Goal: Information Seeking & Learning: Learn about a topic

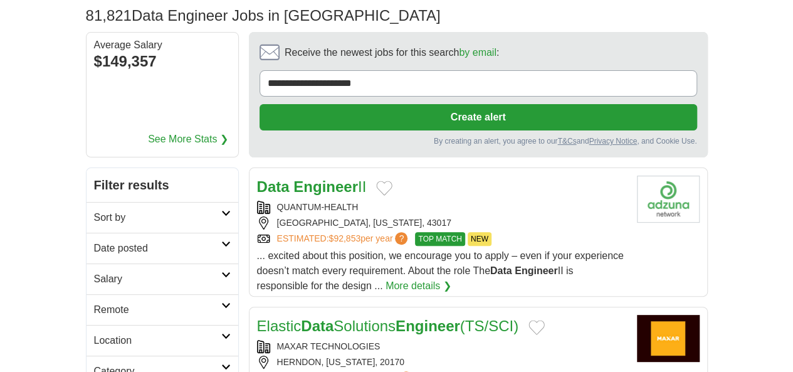
scroll to position [63, 0]
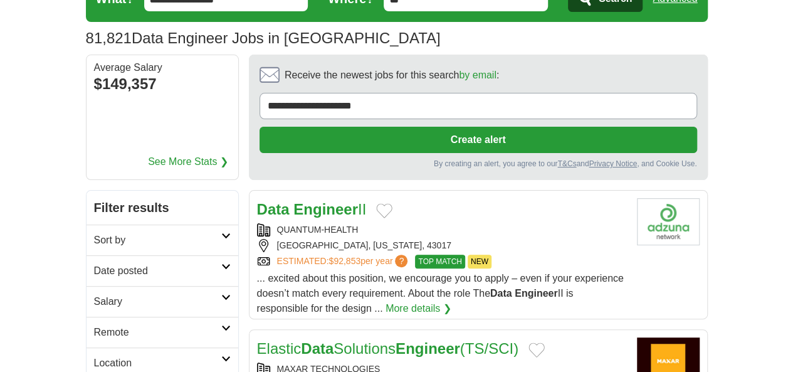
click at [302, 201] on strong "Engineer" at bounding box center [325, 209] width 65 height 17
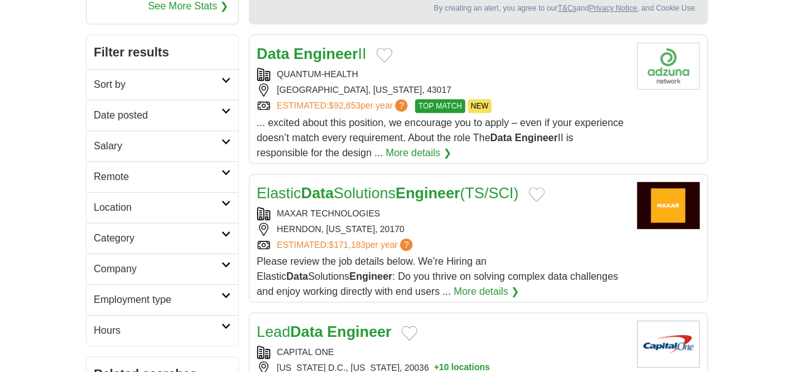
scroll to position [251, 0]
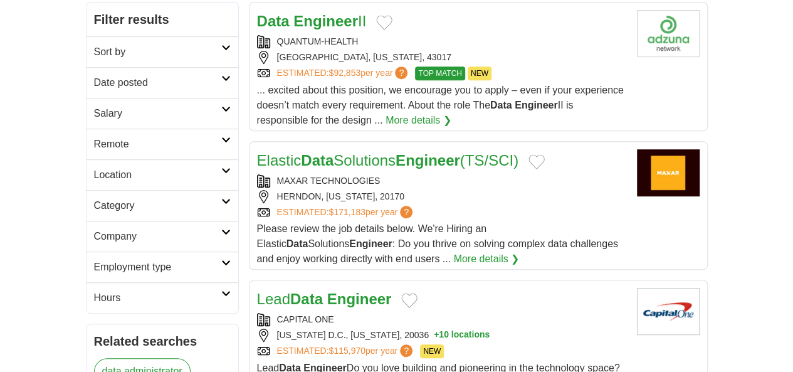
click at [469, 329] on button "+ 10 locations" at bounding box center [462, 335] width 56 height 13
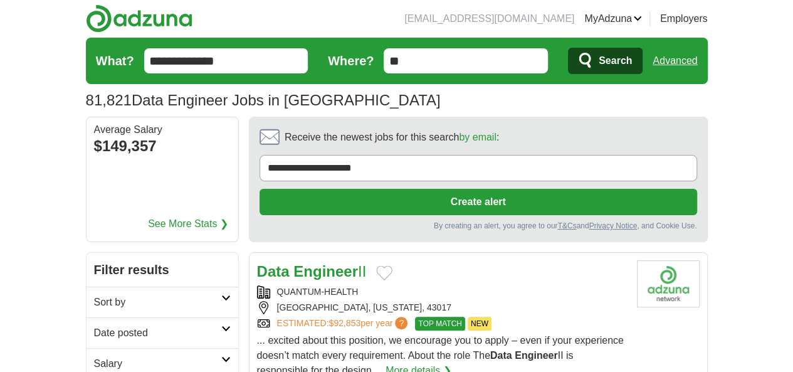
scroll to position [0, 0]
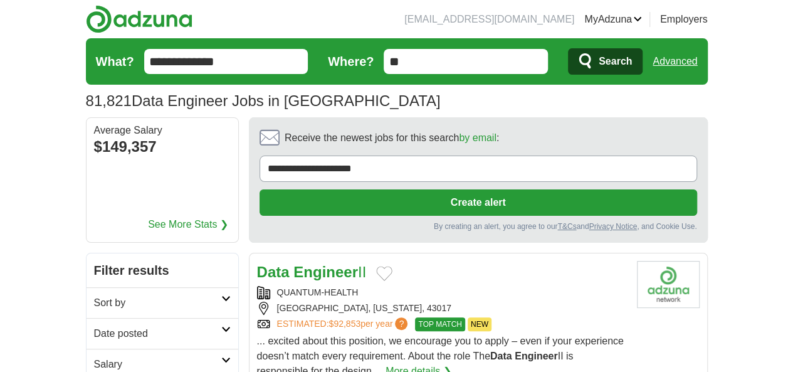
click at [360, 22] on header "alavamsi9999@gmail.com MyAdzuna Alerts Favorites Resumes ApplyIQ Preferences Po…" at bounding box center [397, 58] width 622 height 117
click at [478, 286] on div "QUANTUM-HEALTH" at bounding box center [442, 292] width 370 height 13
click at [642, 22] on link "MyAdzuna" at bounding box center [613, 19] width 58 height 15
click at [0, 0] on link "Resumes" at bounding box center [0, 0] width 0 height 0
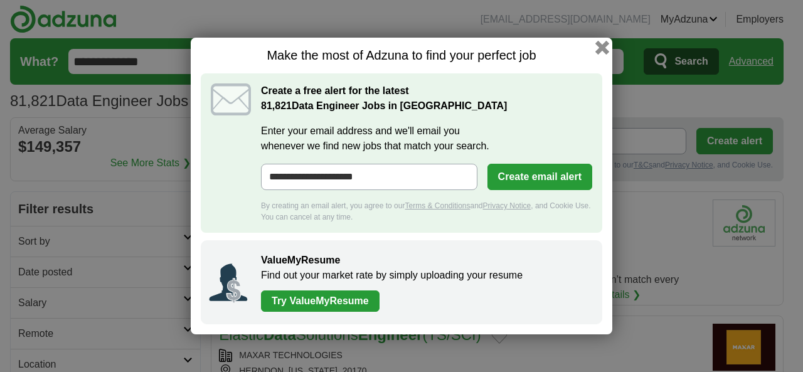
click at [608, 41] on button "button" at bounding box center [602, 48] width 14 height 14
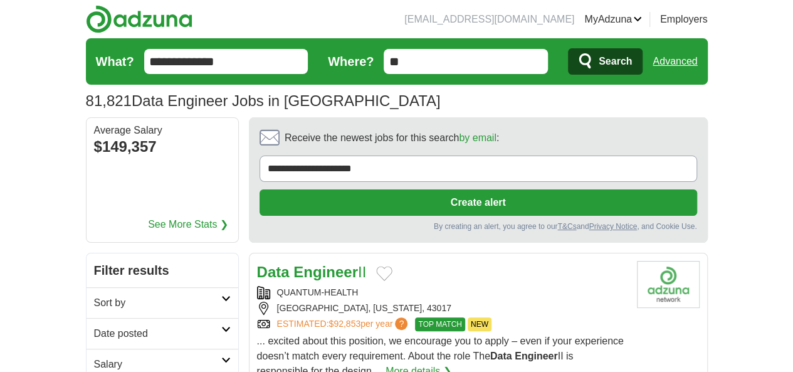
click at [293, 263] on strong "Engineer" at bounding box center [325, 271] width 65 height 17
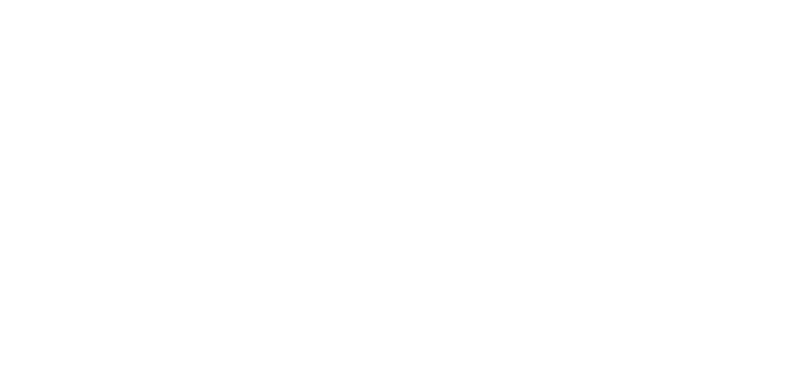
scroll to position [2132, 0]
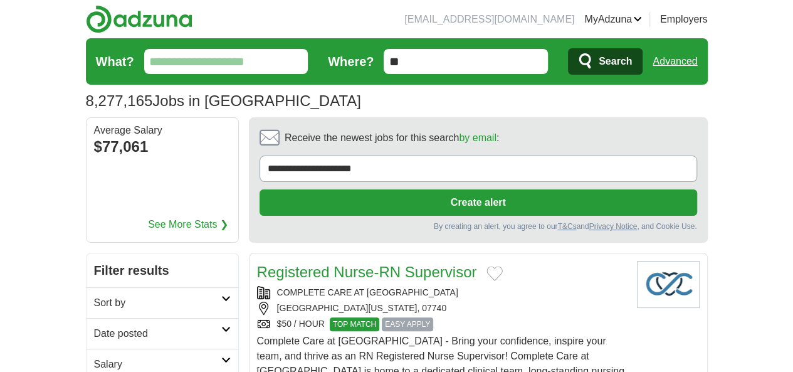
click at [214, 68] on input "What?" at bounding box center [226, 61] width 164 height 25
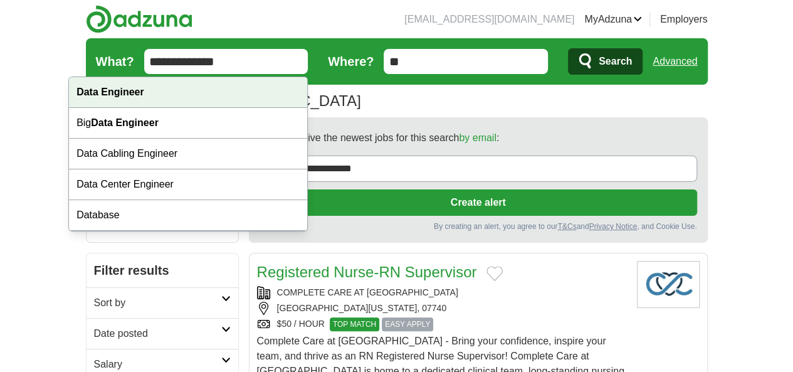
click at [165, 98] on div "Data Engineer" at bounding box center [188, 92] width 238 height 31
type input "**********"
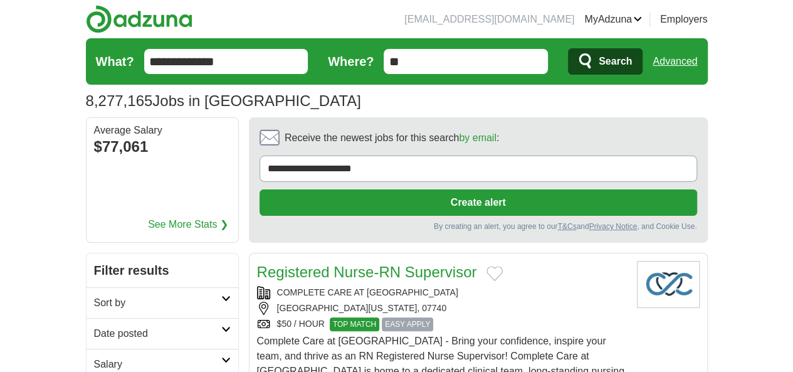
click at [594, 58] on icon "submit" at bounding box center [586, 62] width 15 height 18
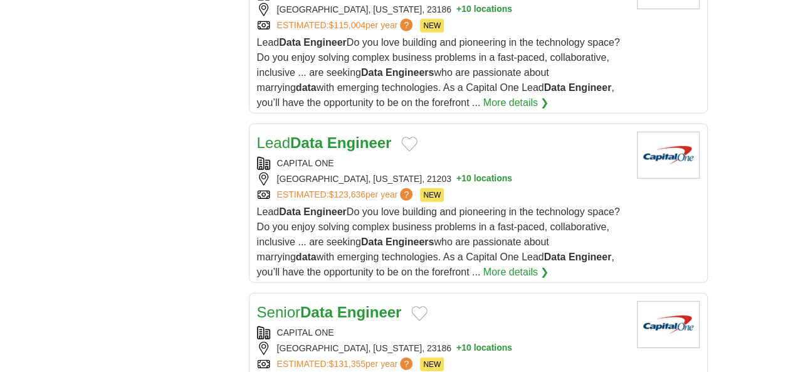
scroll to position [1693, 0]
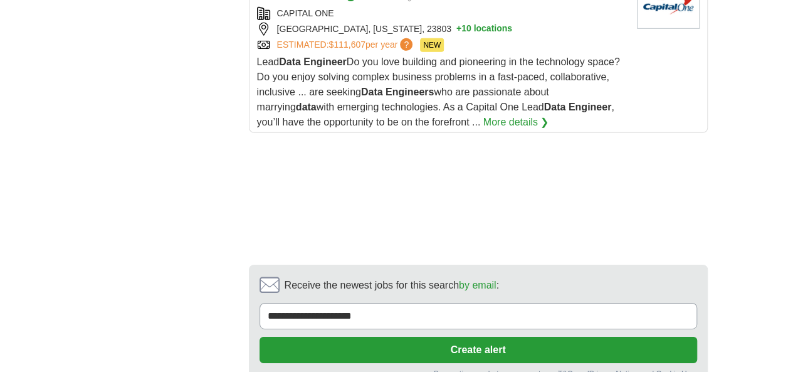
scroll to position [1944, 0]
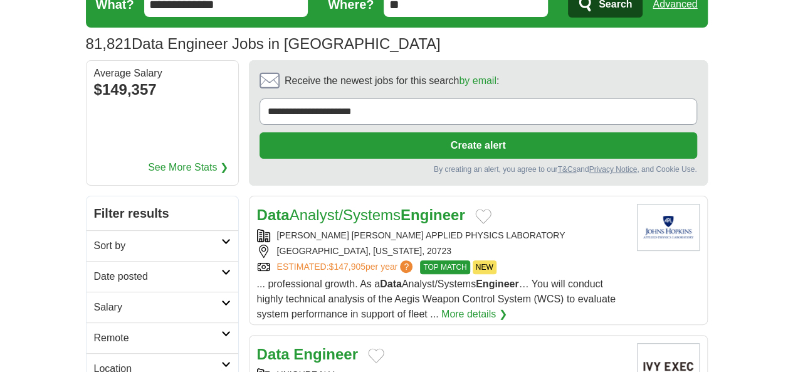
scroll to position [125, 0]
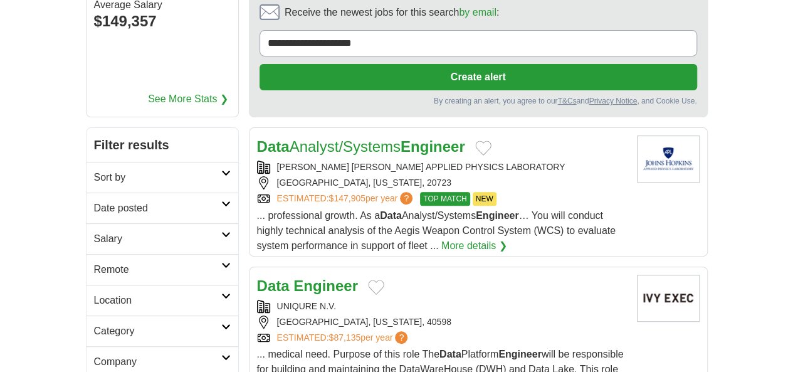
drag, startPoint x: 275, startPoint y: 220, endPoint x: 592, endPoint y: 264, distance: 320.3
click at [592, 315] on div "LEXINGTON, KENTUCKY, 40598" at bounding box center [442, 321] width 370 height 13
click at [293, 277] on strong "Engineer" at bounding box center [325, 285] width 65 height 17
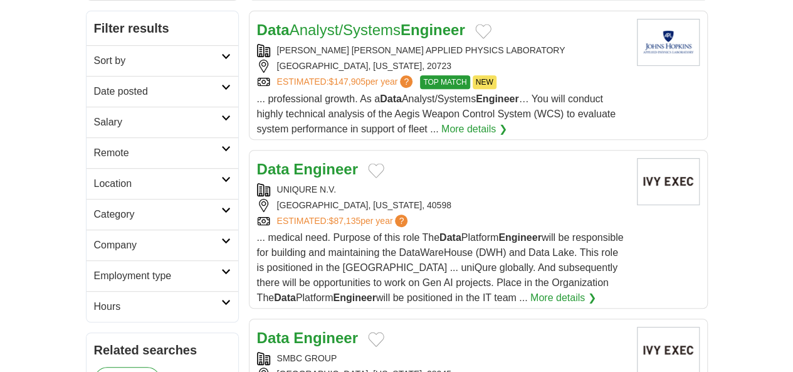
scroll to position [251, 0]
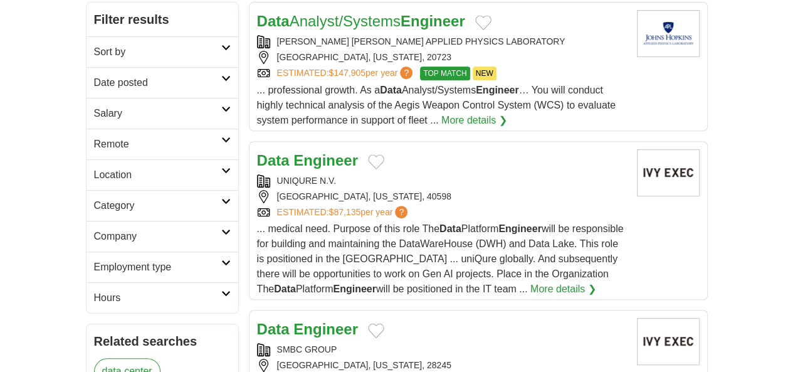
click at [293, 320] on strong "Engineer" at bounding box center [325, 328] width 65 height 17
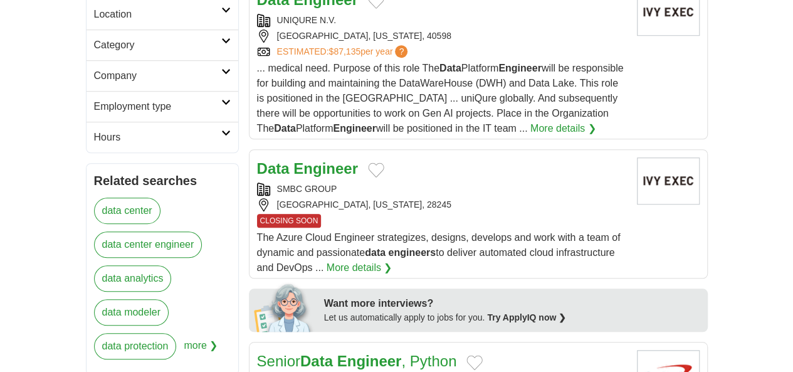
scroll to position [439, 0]
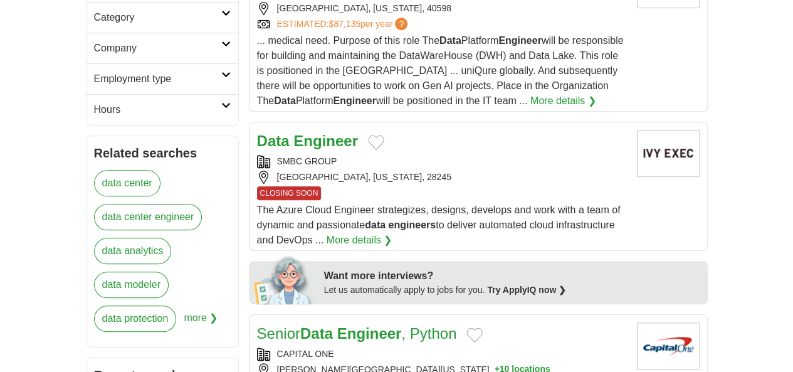
click at [304, 325] on link "Senior Data Engineer , Python" at bounding box center [357, 333] width 200 height 17
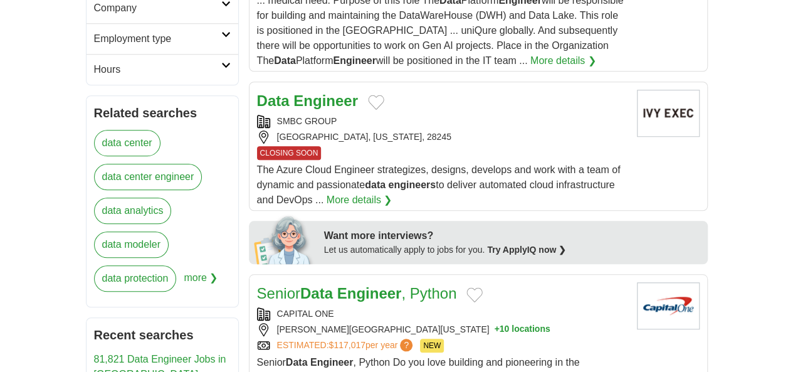
scroll to position [564, 0]
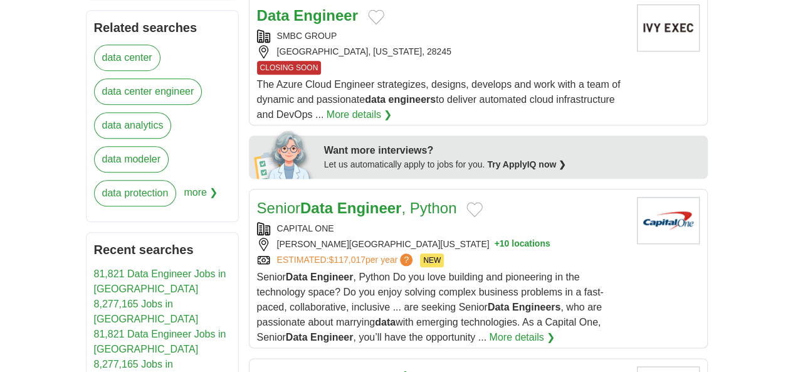
click at [302, 369] on link "Senior Lead Data Engineer" at bounding box center [348, 377] width 182 height 17
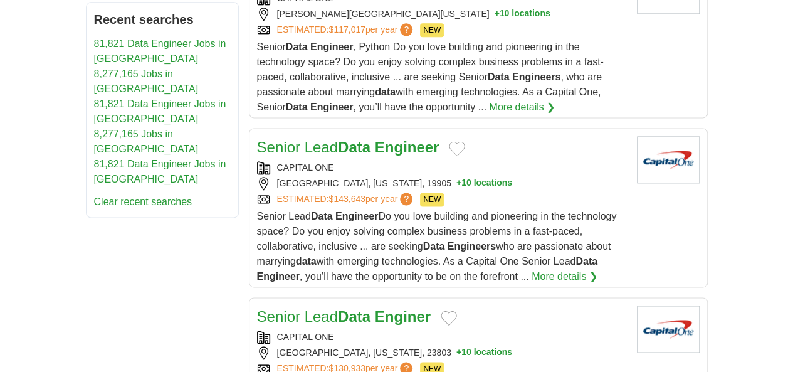
scroll to position [815, 0]
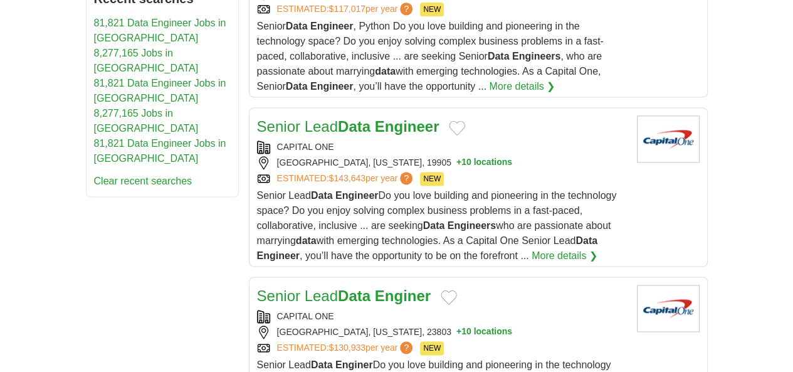
click at [338, 287] on strong "Data" at bounding box center [354, 295] width 33 height 17
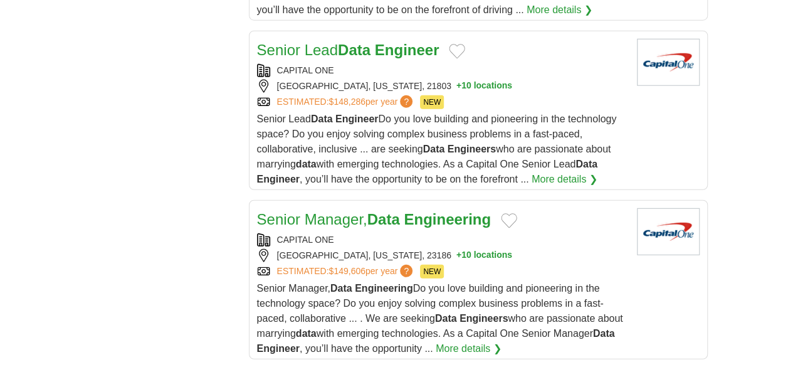
scroll to position [1913, 0]
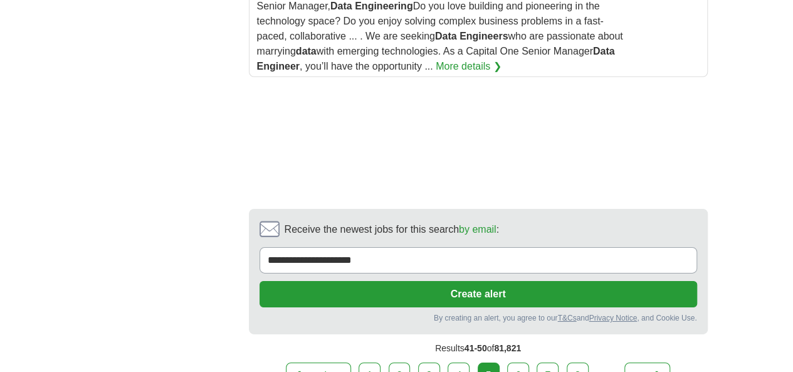
click at [529, 362] on link "6" at bounding box center [518, 375] width 22 height 26
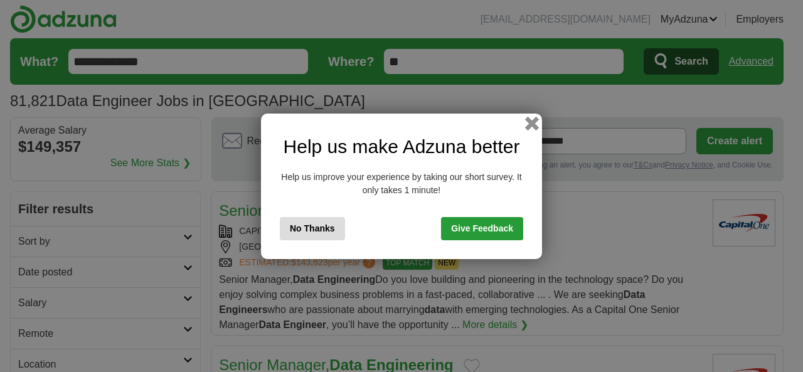
click at [534, 126] on button "button" at bounding box center [532, 123] width 14 height 14
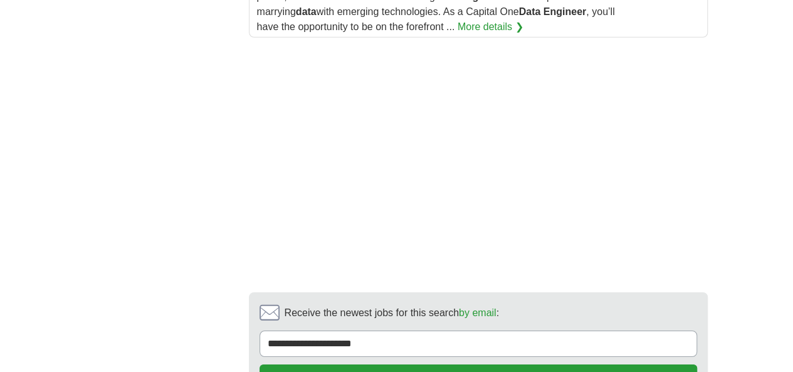
scroll to position [2069, 0]
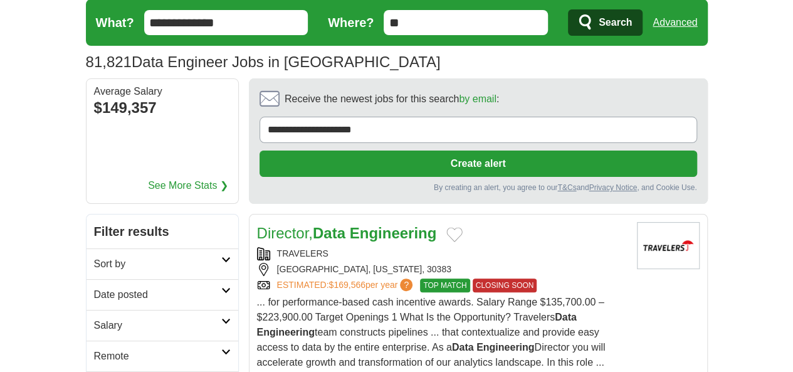
scroll to position [63, 0]
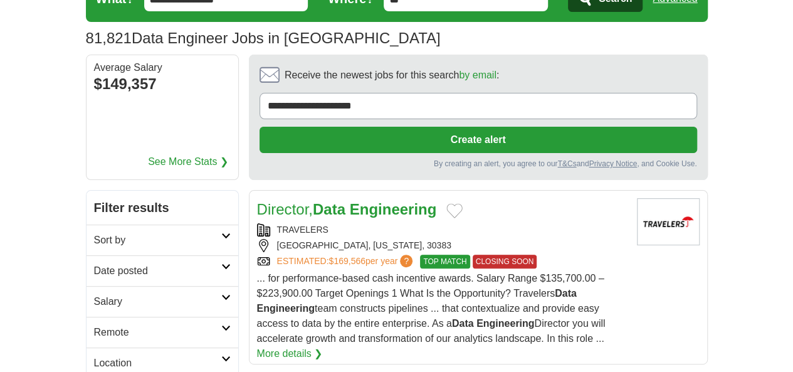
click at [382, 198] on h2 "Director, Data Engineering" at bounding box center [347, 209] width 180 height 23
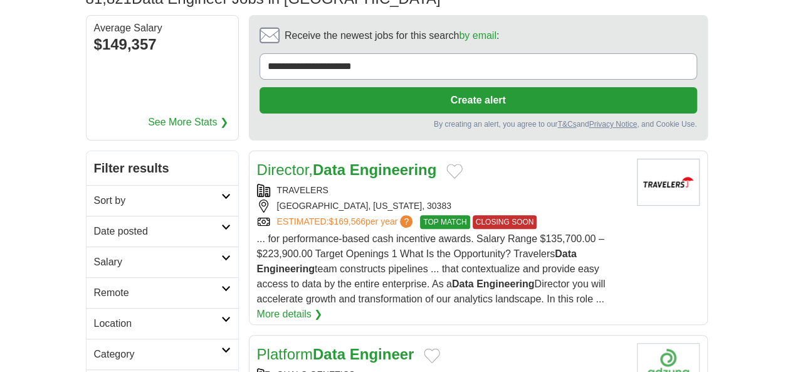
scroll to position [125, 0]
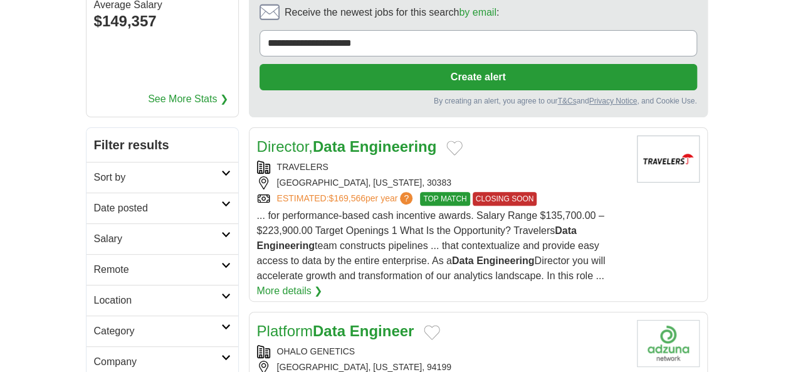
click at [350, 322] on strong "Engineer" at bounding box center [382, 330] width 65 height 17
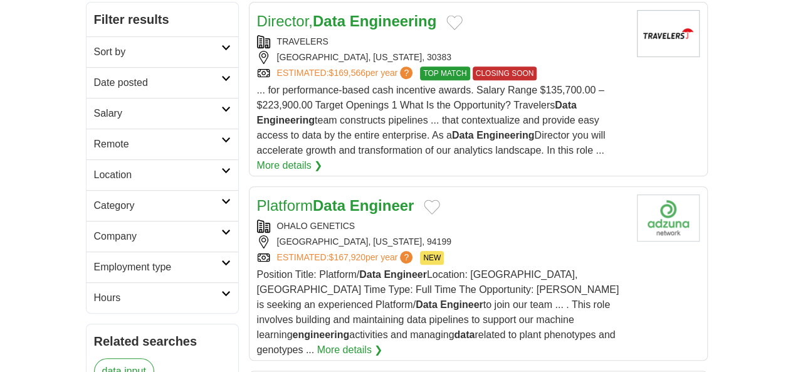
scroll to position [314, 0]
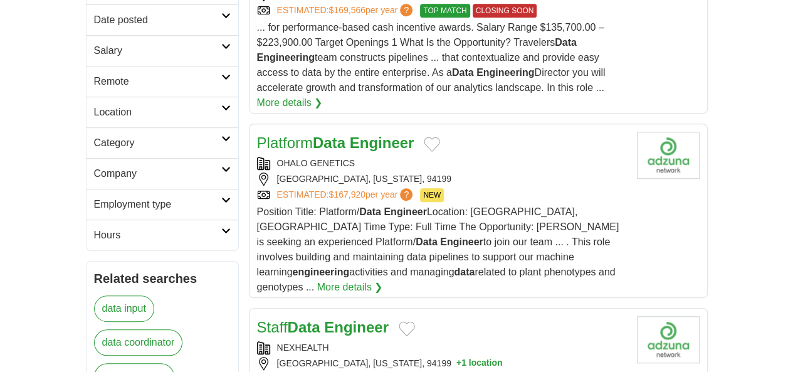
click at [324, 319] on strong "Engineer" at bounding box center [356, 327] width 65 height 17
